Goal: Information Seeking & Learning: Learn about a topic

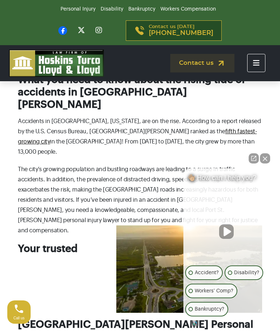
scroll to position [745, 0]
click at [265, 164] on button "Close Intaker Chat Widget" at bounding box center [265, 158] width 10 height 10
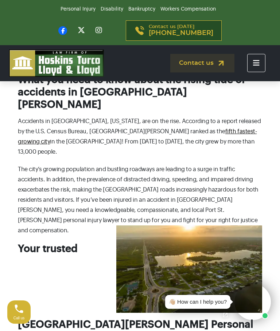
click at [253, 61] on icon "Toggle navigation" at bounding box center [256, 62] width 7 height 7
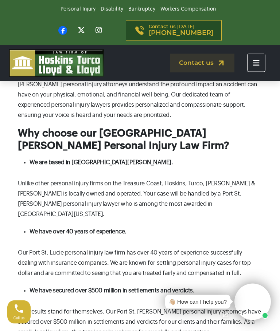
scroll to position [1112, 0]
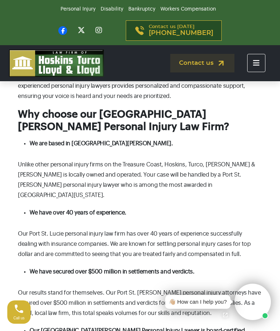
click at [249, 59] on button "Toggle navigation" at bounding box center [256, 63] width 18 height 18
click at [260, 56] on button "Toggle navigation" at bounding box center [256, 63] width 18 height 18
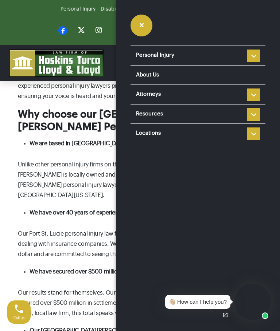
click at [257, 56] on li "Personal Injury Car Accident [MEDICAL_DATA] [MEDICAL_DATA] [MEDICAL_DATA] Slip …" at bounding box center [197, 56] width 135 height 20
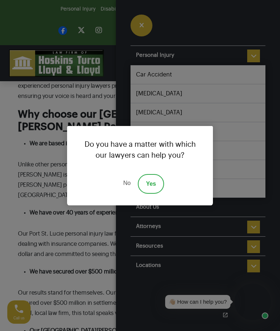
click at [56, 201] on div "Do you have a matter with which our lawyers can help you? No Yes" at bounding box center [140, 165] width 280 height 331
click at [150, 193] on link "Yes" at bounding box center [151, 184] width 26 height 20
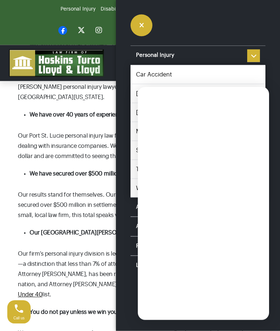
scroll to position [1241, 0]
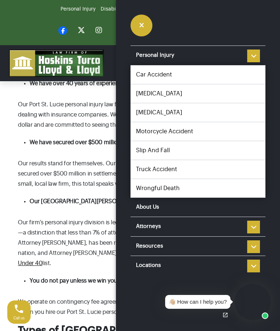
click at [157, 109] on link "[MEDICAL_DATA]" at bounding box center [197, 112] width 135 height 18
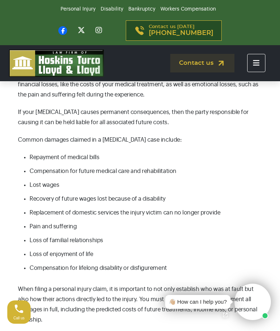
scroll to position [762, 0]
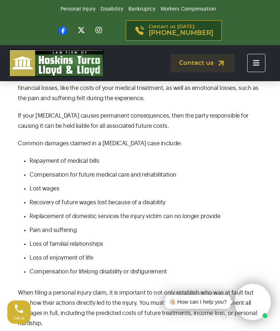
click at [253, 63] on icon "Toggle navigation" at bounding box center [256, 62] width 7 height 7
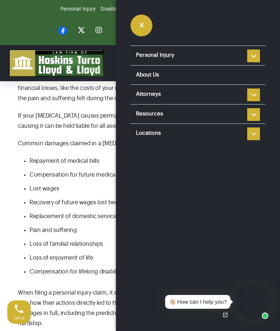
click at [253, 94] on li "Attorneys Steve Hoskins Louis Turco Colin Lloyd Ian Lloyd Ronald Fanaro Taylor …" at bounding box center [197, 94] width 135 height 20
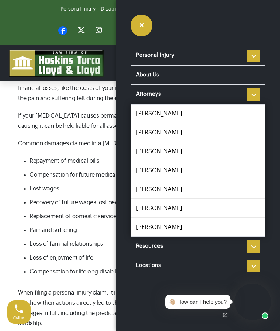
click at [170, 72] on link "About Us" at bounding box center [197, 75] width 135 height 19
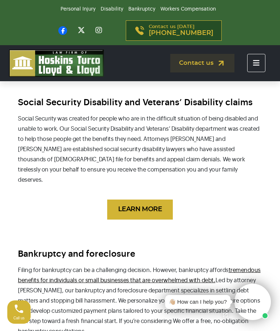
scroll to position [637, 0]
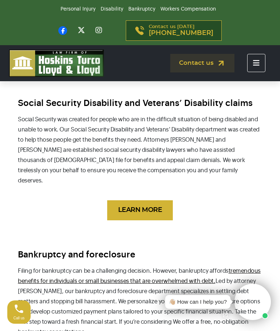
click at [136, 200] on link "LEARN MORE" at bounding box center [140, 210] width 66 height 20
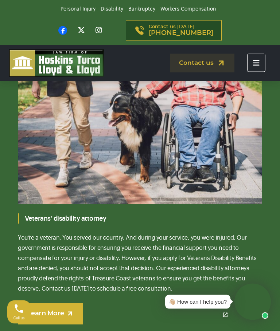
scroll to position [3364, 0]
